Goal: Task Accomplishment & Management: Complete application form

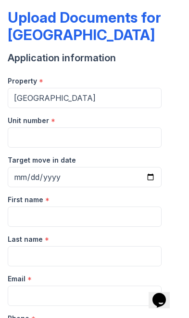
scroll to position [32, 0]
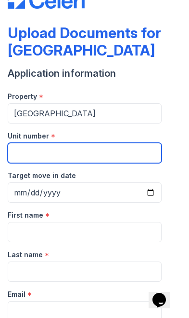
click at [22, 151] on input "Unit number" at bounding box center [85, 153] width 154 height 20
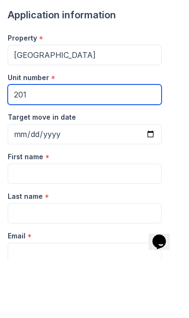
type input "201"
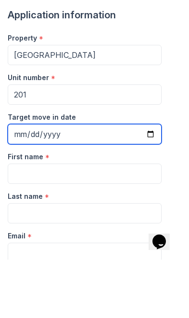
click at [21, 182] on input "Target move in date" at bounding box center [85, 192] width 154 height 20
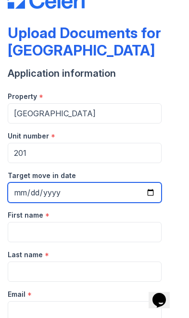
type input "[DATE]"
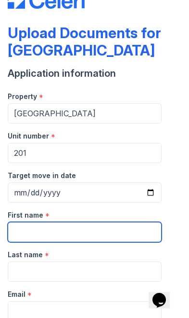
click at [30, 232] on input "First name" at bounding box center [85, 232] width 154 height 20
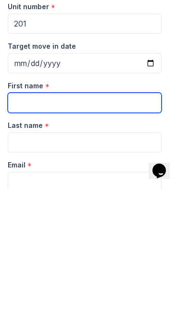
type input "[PERSON_NAME]"
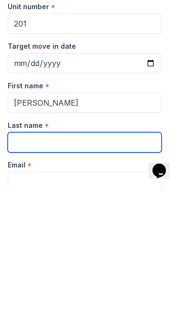
type input "[PERSON_NAME]"
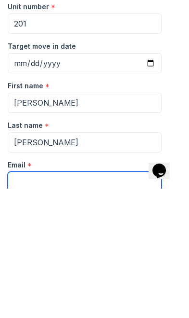
type input "[EMAIL_ADDRESS][DOMAIN_NAME]"
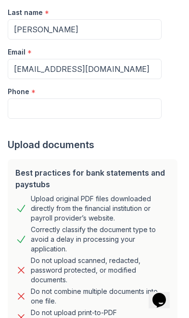
scroll to position [274, 0]
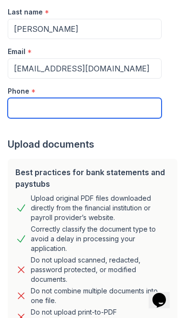
click at [23, 113] on input "Phone" at bounding box center [85, 108] width 154 height 20
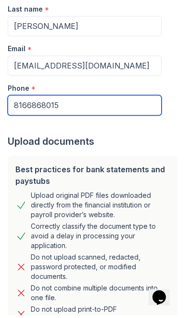
type input "8166868015"
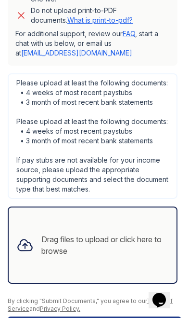
scroll to position [577, 0]
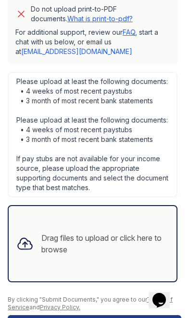
click at [97, 242] on div "Drag files to upload or click here to browse" at bounding box center [105, 243] width 128 height 23
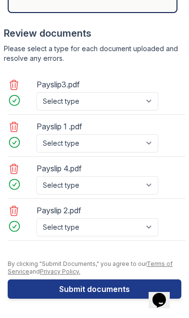
scroll to position [846, 0]
click at [117, 289] on button "Submit documents" at bounding box center [95, 288] width 174 height 19
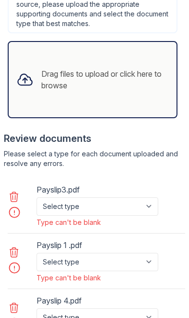
scroll to position [768, 0]
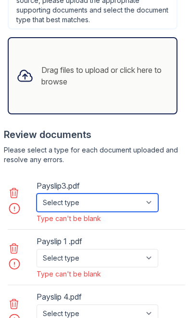
click at [144, 200] on select "Select type Paystub Bank Statement Offer Letter Tax Documents Benefit Award Let…" at bounding box center [98, 202] width 122 height 18
select select "paystub"
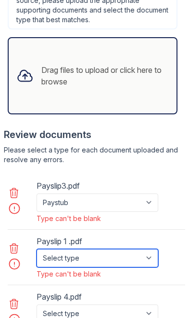
click at [134, 257] on select "Select type Paystub Bank Statement Offer Letter Tax Documents Benefit Award Let…" at bounding box center [98, 258] width 122 height 18
select select "paystub"
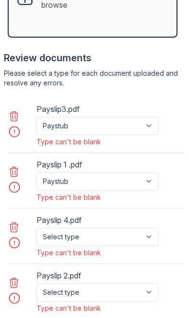
scroll to position [847, 0]
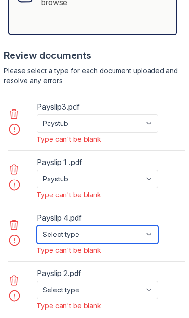
click at [132, 232] on select "Select type Paystub Bank Statement Offer Letter Tax Documents Benefit Award Let…" at bounding box center [98, 234] width 122 height 18
select select "paystub"
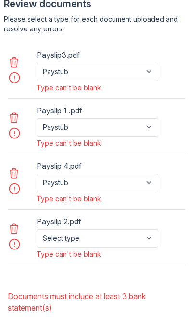
scroll to position [899, 0]
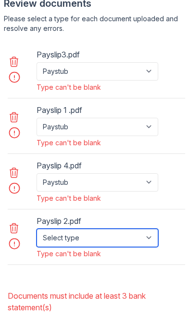
click at [133, 237] on select "Select type Paystub Bank Statement Offer Letter Tax Documents Benefit Award Let…" at bounding box center [98, 237] width 122 height 18
select select "paystub"
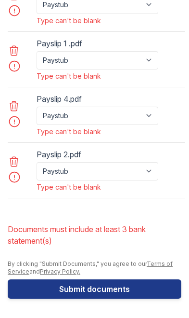
scroll to position [965, 0]
click at [126, 283] on button "Submit documents" at bounding box center [95, 288] width 174 height 19
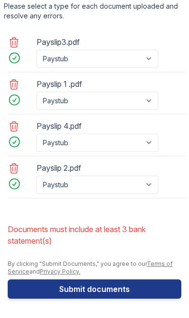
scroll to position [911, 0]
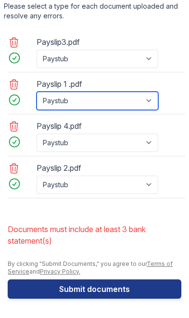
click at [60, 97] on select "Paystub Bank Statement Offer Letter Tax Documents Benefit Award Letter Investme…" at bounding box center [98, 101] width 122 height 18
select select "bank_statement"
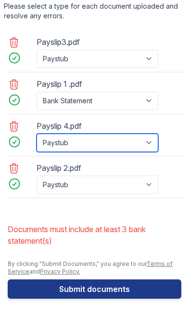
click at [53, 146] on select "Paystub Bank Statement Offer Letter Tax Documents Benefit Award Letter Investme…" at bounding box center [98, 143] width 122 height 18
select select "bank_statement"
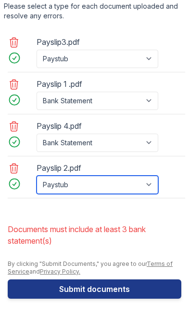
click at [56, 185] on select "Paystub Bank Statement Offer Letter Tax Documents Benefit Award Letter Investme…" at bounding box center [98, 184] width 122 height 18
select select "bank_statement"
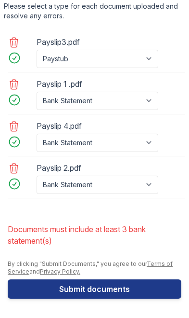
click at [124, 284] on button "Submit documents" at bounding box center [95, 288] width 174 height 19
